Goal: Navigation & Orientation: Find specific page/section

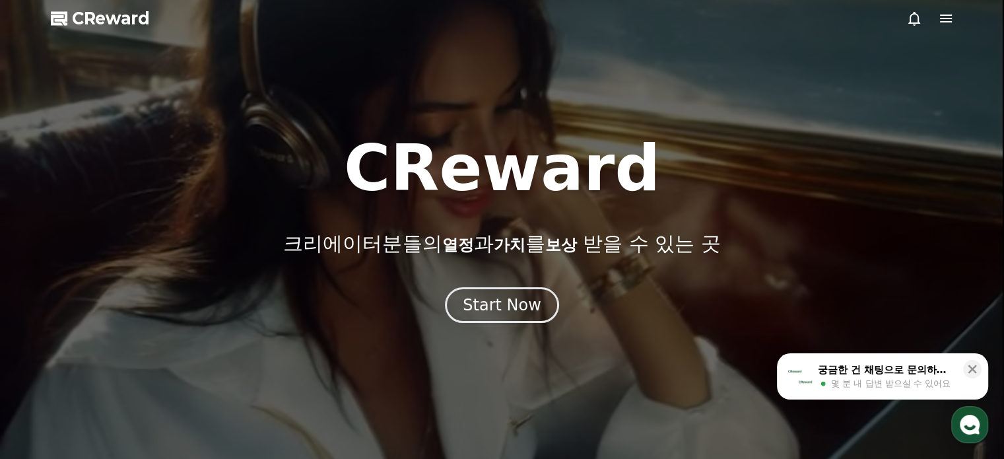
click at [912, 18] on icon at bounding box center [914, 19] width 16 height 16
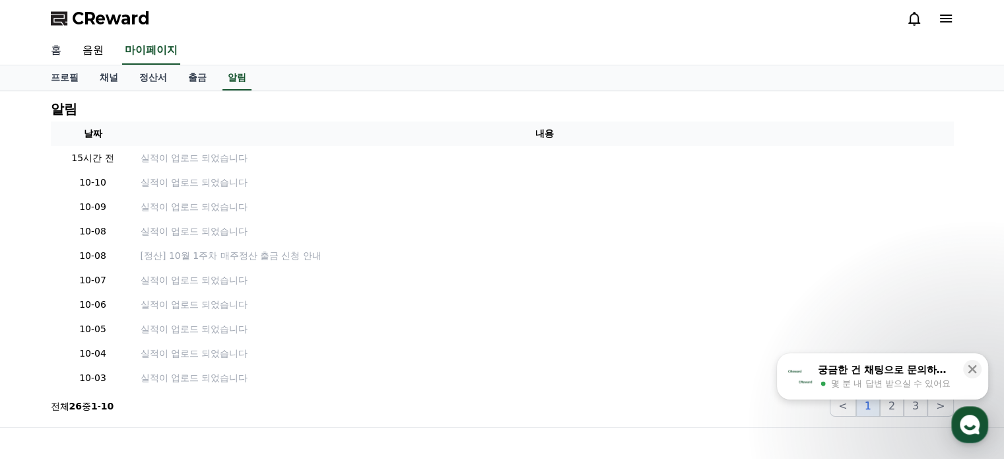
click at [52, 58] on link "홈" at bounding box center [56, 51] width 32 height 28
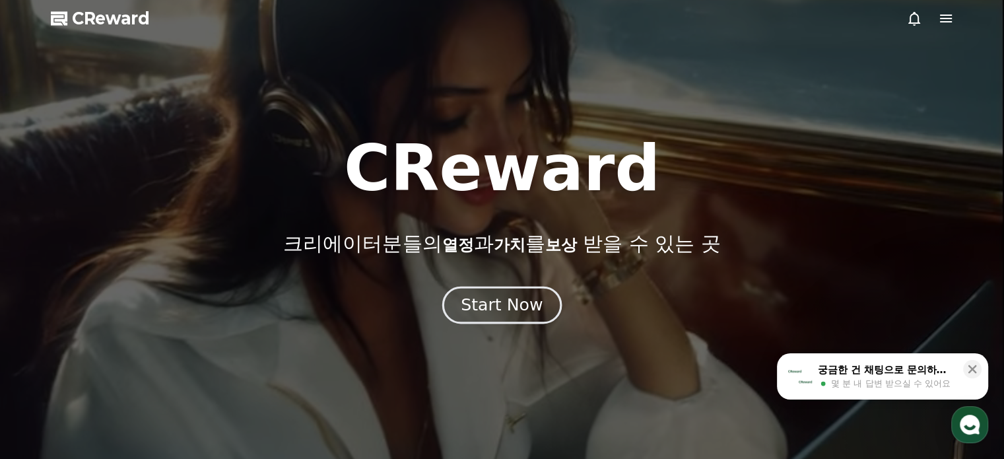
click at [525, 312] on div "Start Now" at bounding box center [502, 305] width 82 height 22
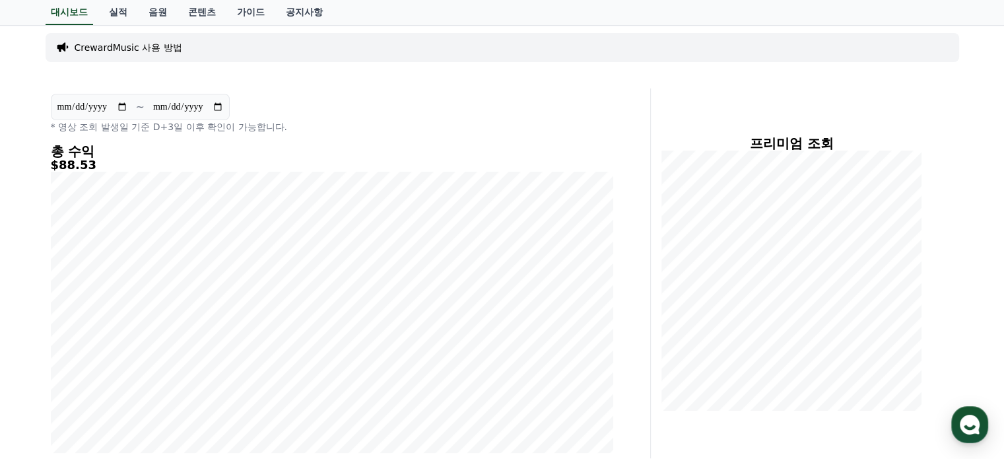
scroll to position [66, 0]
